Goal: Information Seeking & Learning: Learn about a topic

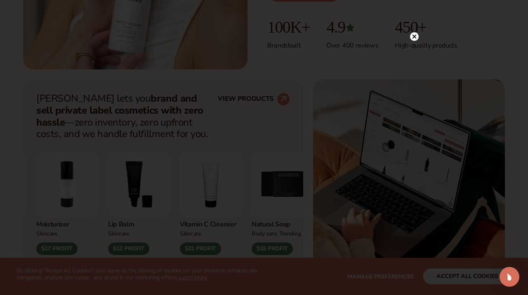
scroll to position [270, 0]
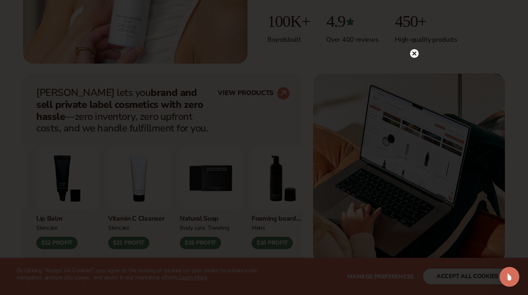
click at [414, 54] on circle at bounding box center [414, 53] width 9 height 9
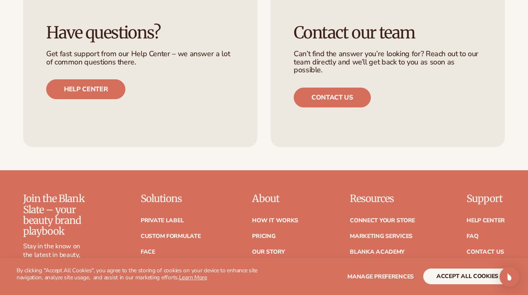
scroll to position [3091, 0]
click at [274, 264] on link "Careers" at bounding box center [265, 267] width 26 height 6
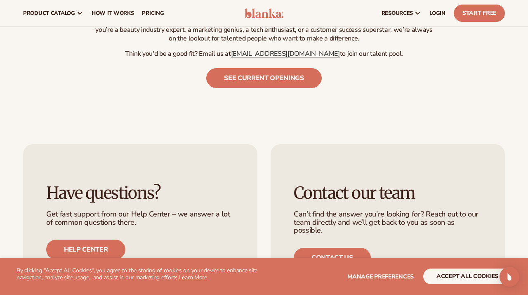
scroll to position [439, 0]
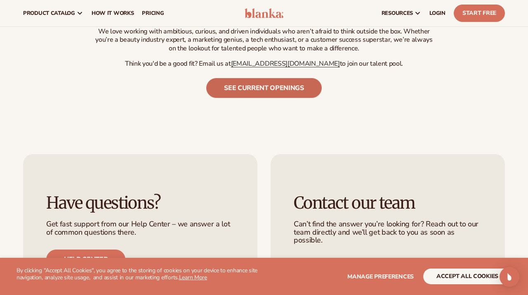
click at [262, 78] on link "See current openings" at bounding box center [264, 88] width 116 height 20
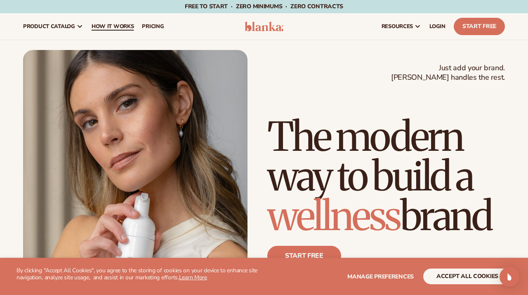
click at [110, 25] on span "How It Works" at bounding box center [113, 26] width 43 height 7
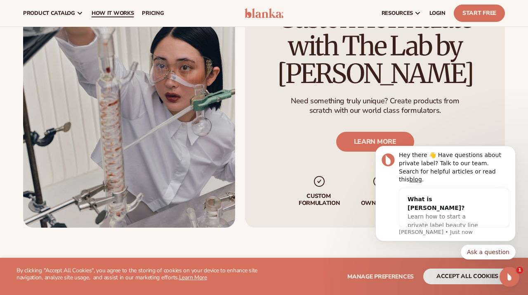
click at [115, 14] on span "How It Works" at bounding box center [113, 13] width 43 height 7
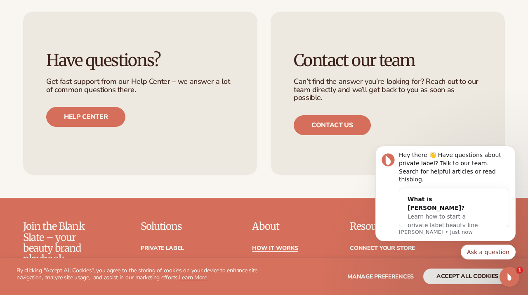
scroll to position [1656, 0]
click at [263, 276] on link "Our Story" at bounding box center [268, 279] width 33 height 6
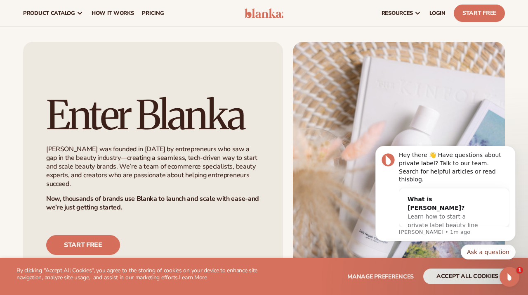
scroll to position [487, 0]
click at [124, 13] on span "How It Works" at bounding box center [113, 13] width 43 height 7
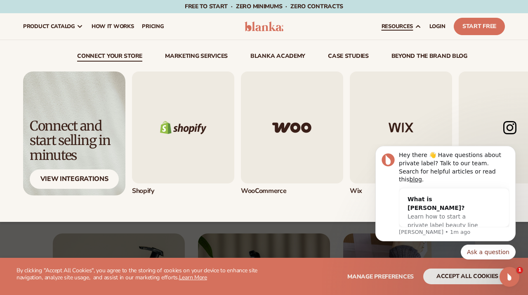
click at [399, 25] on span "resources" at bounding box center [397, 26] width 31 height 7
click at [421, 27] on icon at bounding box center [418, 26] width 7 height 7
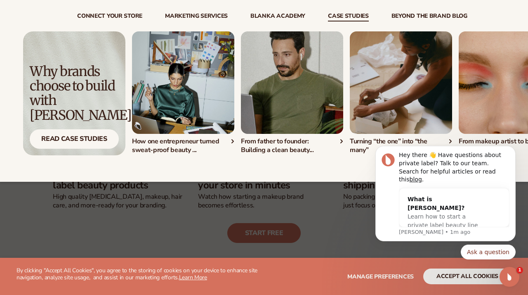
scroll to position [204, 0]
click at [182, 106] on img "1 / 4" at bounding box center [183, 82] width 102 height 102
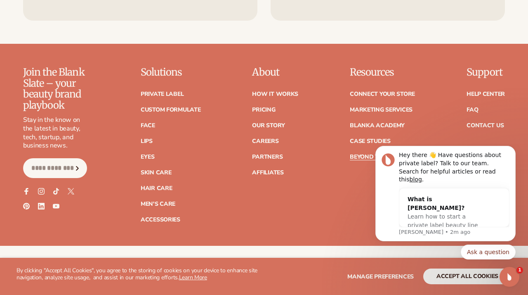
scroll to position [2205, 0]
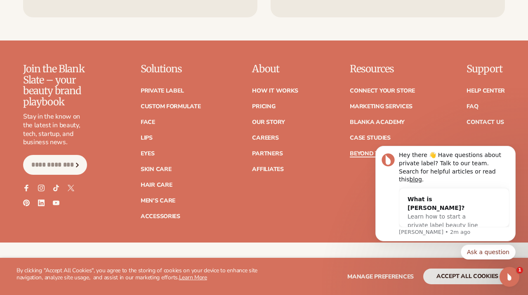
click at [375, 151] on link "Beyond the brand" at bounding box center [379, 154] width 59 height 6
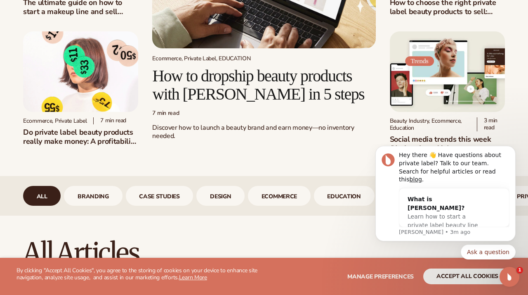
scroll to position [149, 0]
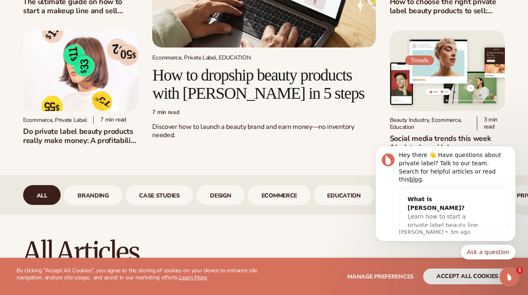
click at [277, 87] on h2 "How to dropship beauty products with Blanka in 5 steps" at bounding box center [263, 84] width 223 height 36
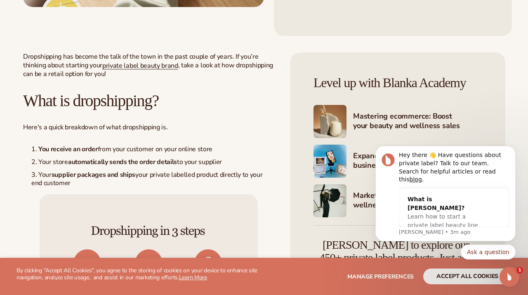
scroll to position [40, 0]
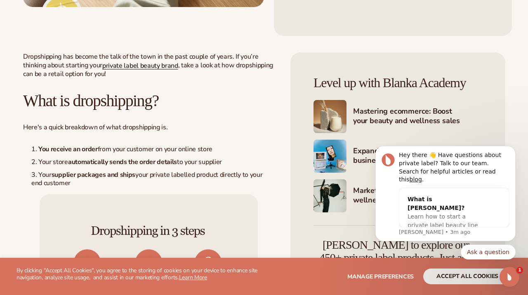
click at [170, 70] on link "private label beauty brand" at bounding box center [140, 65] width 76 height 9
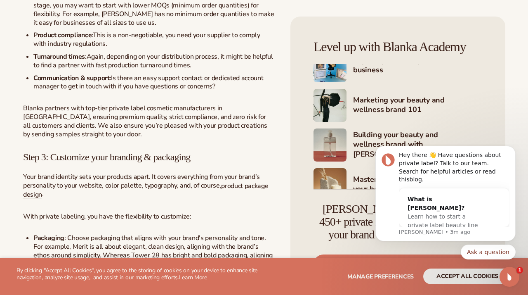
scroll to position [16, 0]
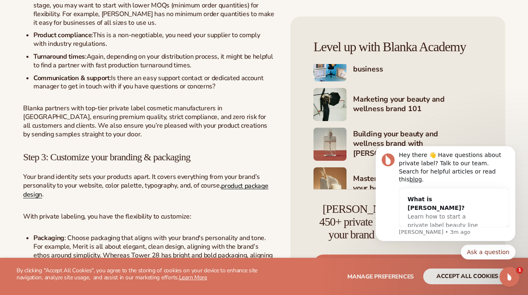
click at [247, 181] on span "product package design" at bounding box center [145, 190] width 245 height 18
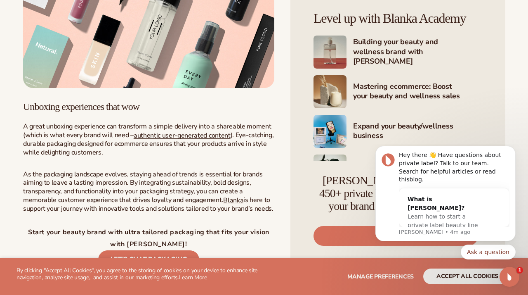
scroll to position [1268, 0]
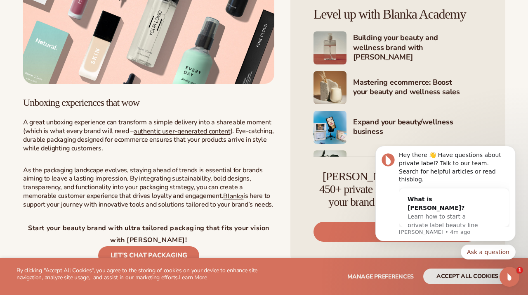
click at [208, 137] on p "A great unboxing experience can transform a simple delivery into a shareable mo…" at bounding box center [148, 135] width 251 height 35
